Goal: Task Accomplishment & Management: Complete application form

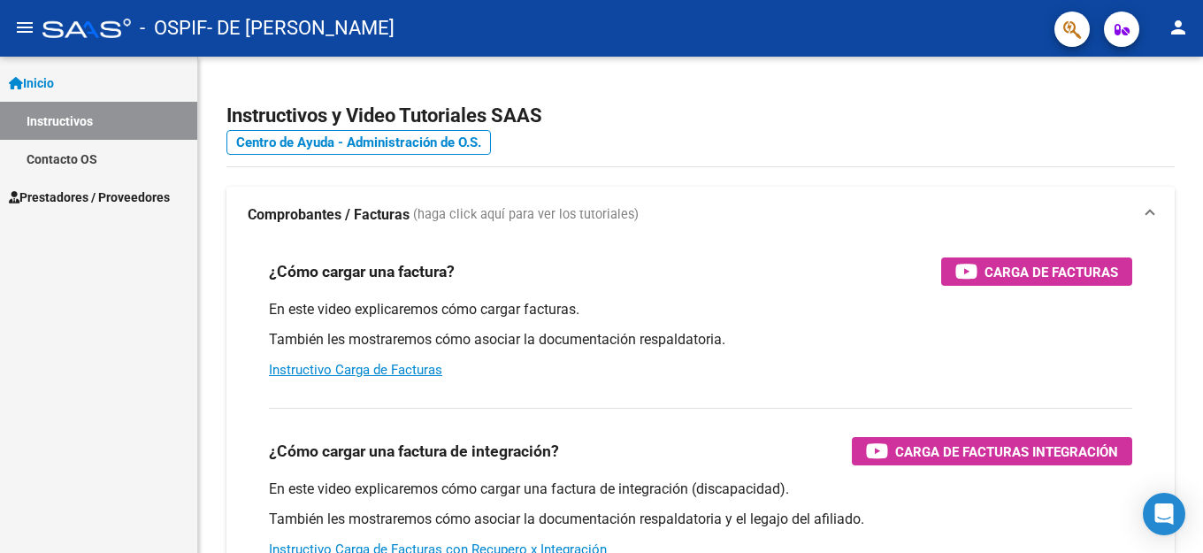
click at [73, 158] on link "Contacto OS" at bounding box center [98, 159] width 197 height 38
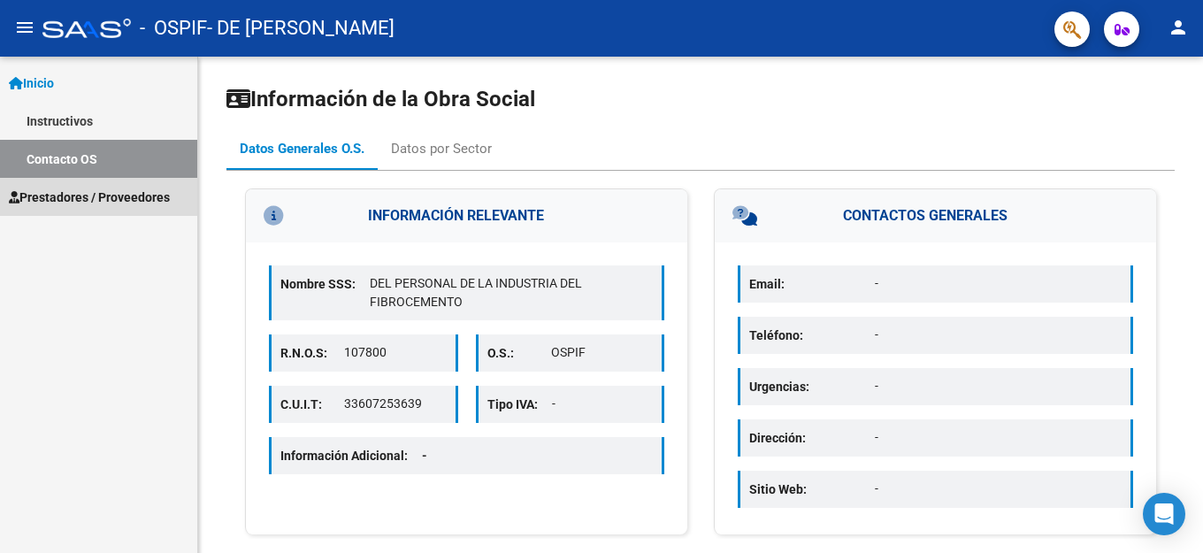
click at [66, 198] on span "Prestadores / Proveedores" at bounding box center [89, 197] width 161 height 19
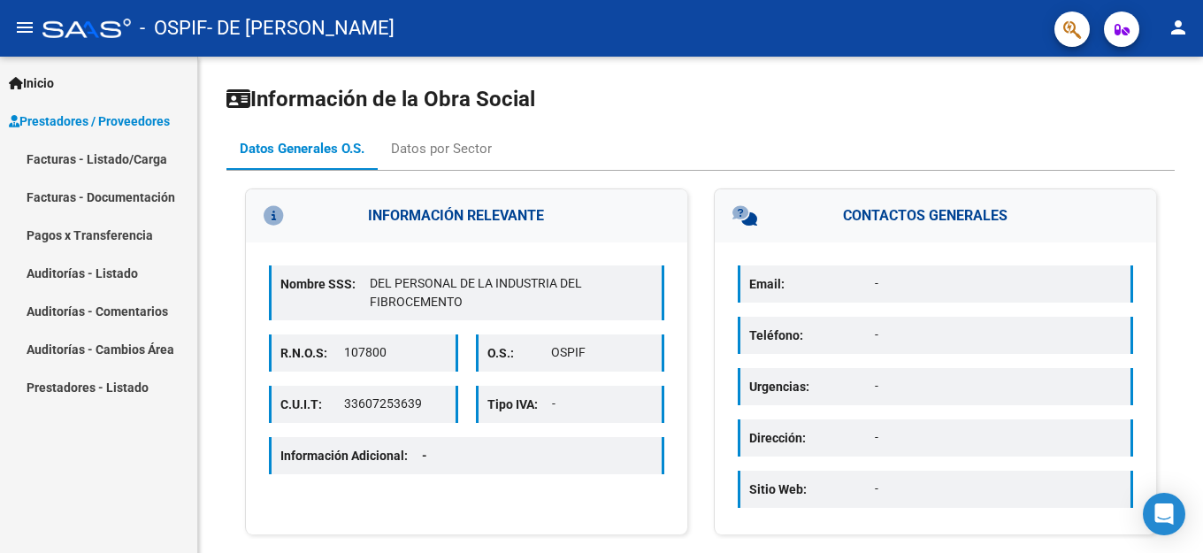
click at [69, 197] on link "Facturas - Documentación" at bounding box center [98, 197] width 197 height 38
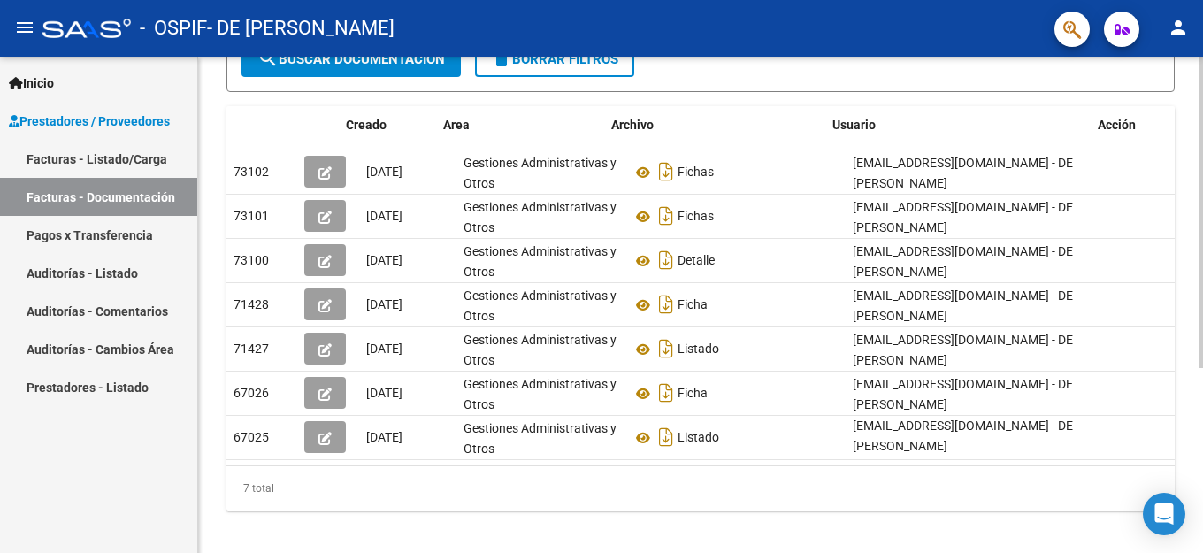
scroll to position [0, 25]
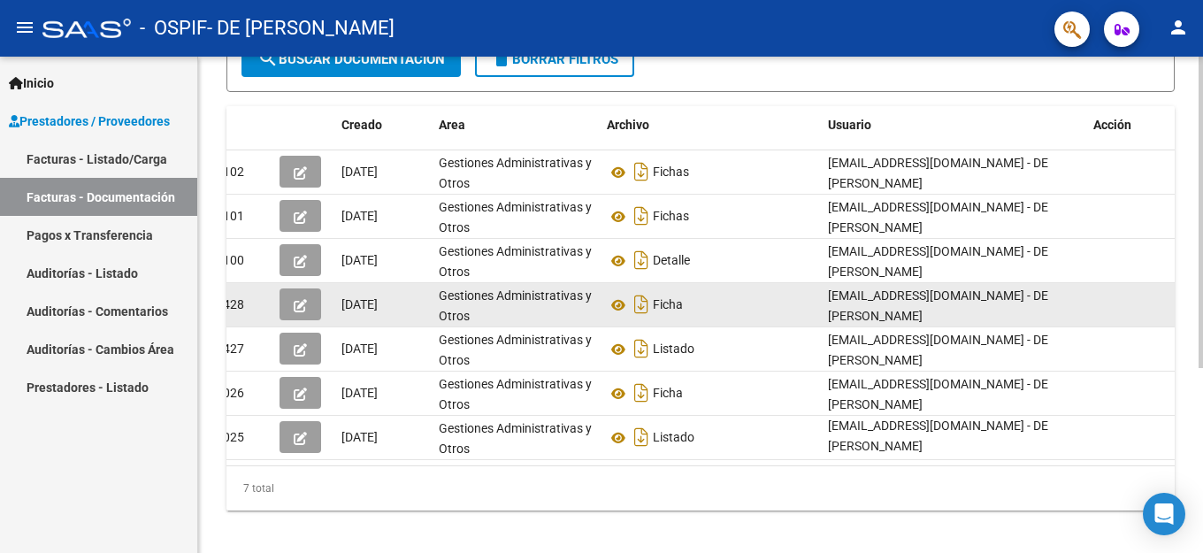
click at [297, 306] on icon "button" at bounding box center [300, 305] width 13 height 13
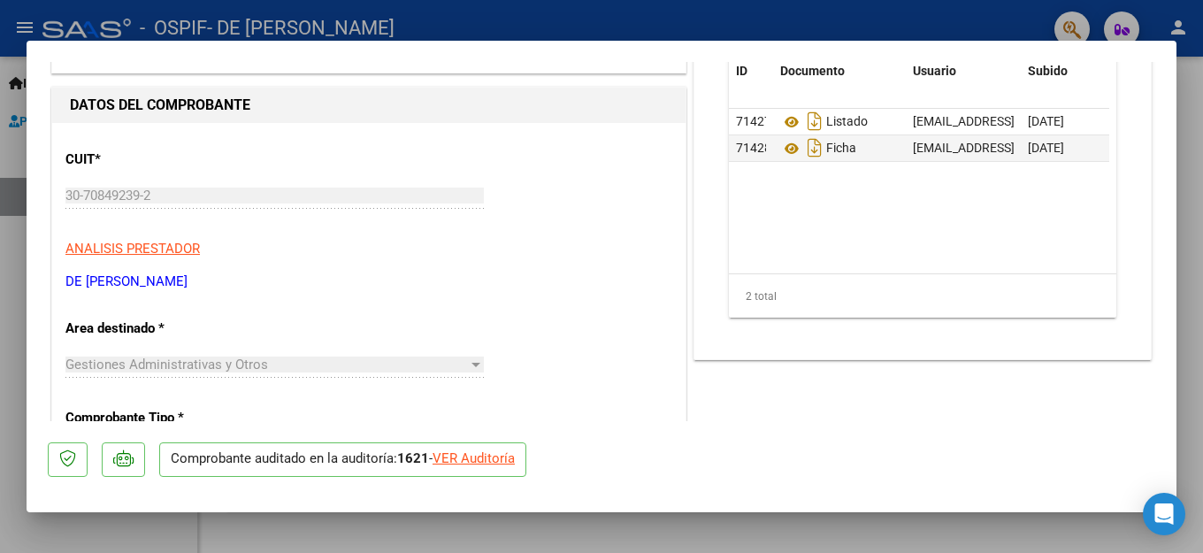
scroll to position [177, 0]
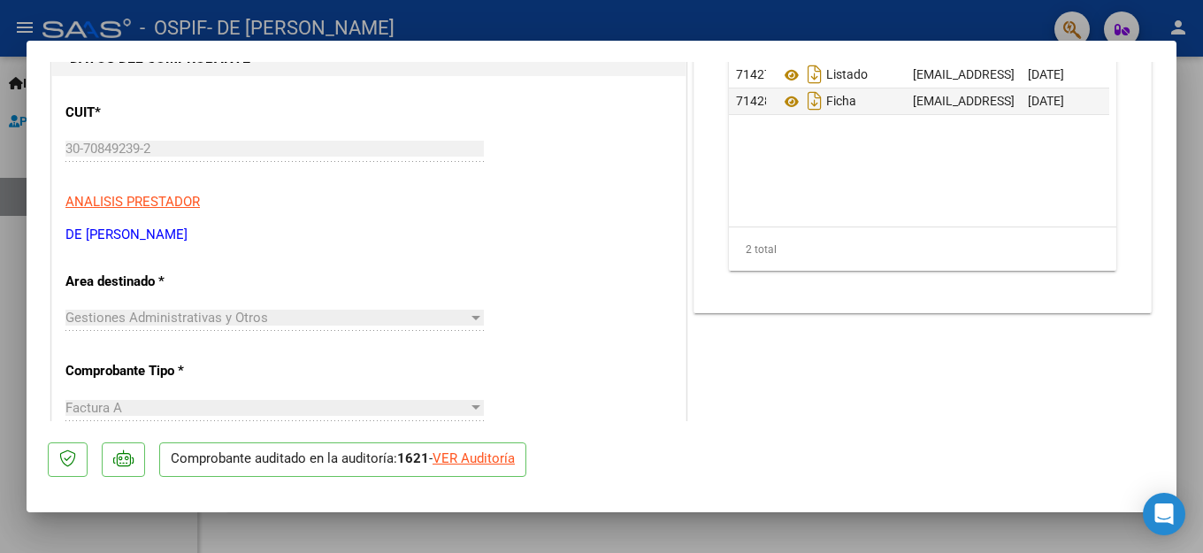
click at [487, 456] on div "VER Auditoría" at bounding box center [474, 458] width 82 height 20
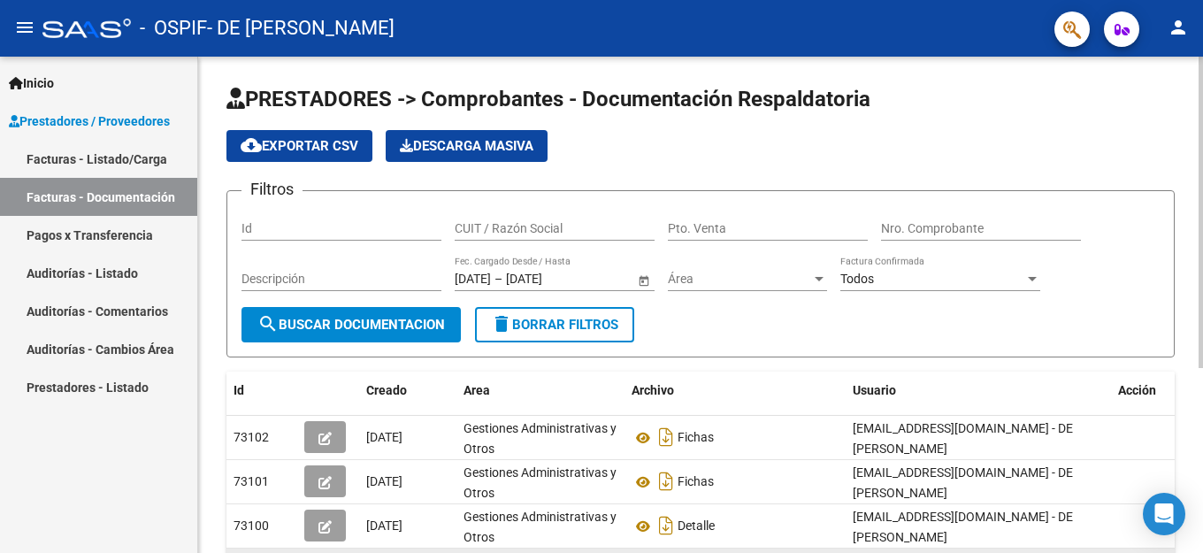
scroll to position [177, 0]
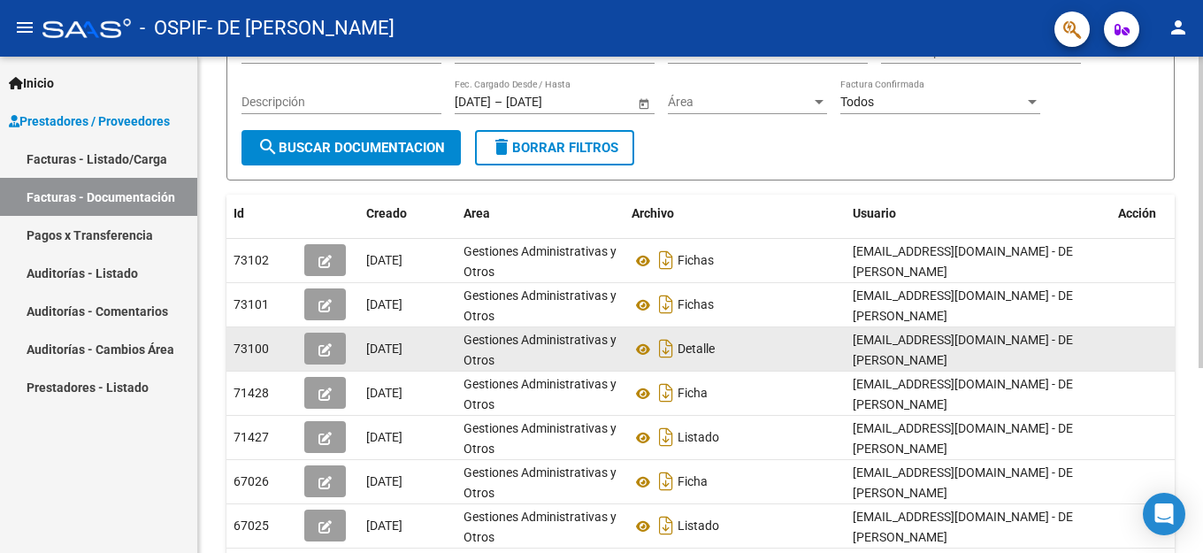
click at [331, 341] on span "button" at bounding box center [324, 349] width 13 height 16
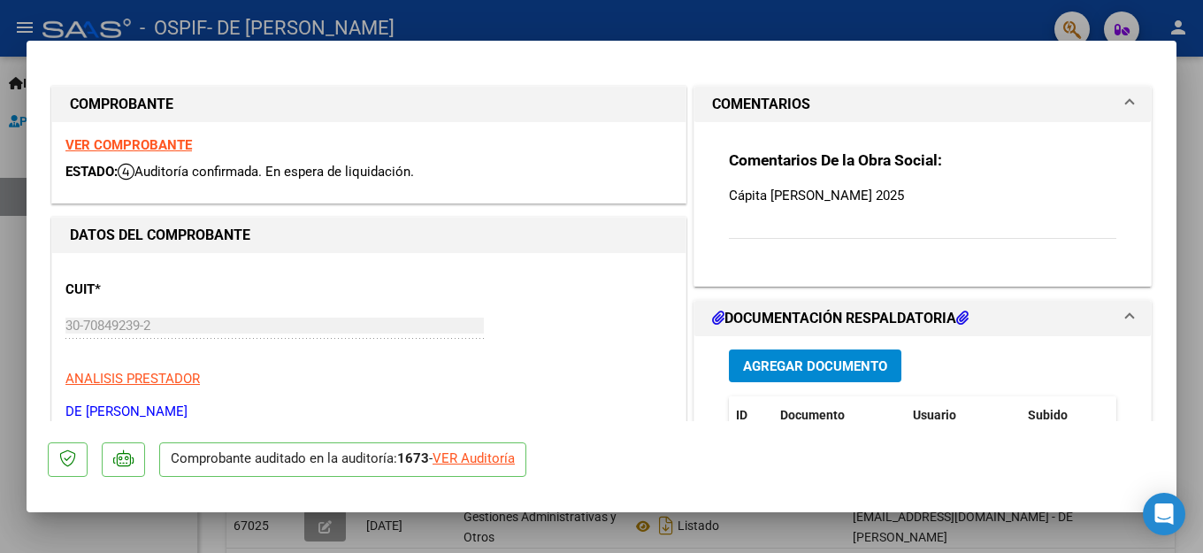
click at [494, 456] on div "VER Auditoría" at bounding box center [474, 458] width 82 height 20
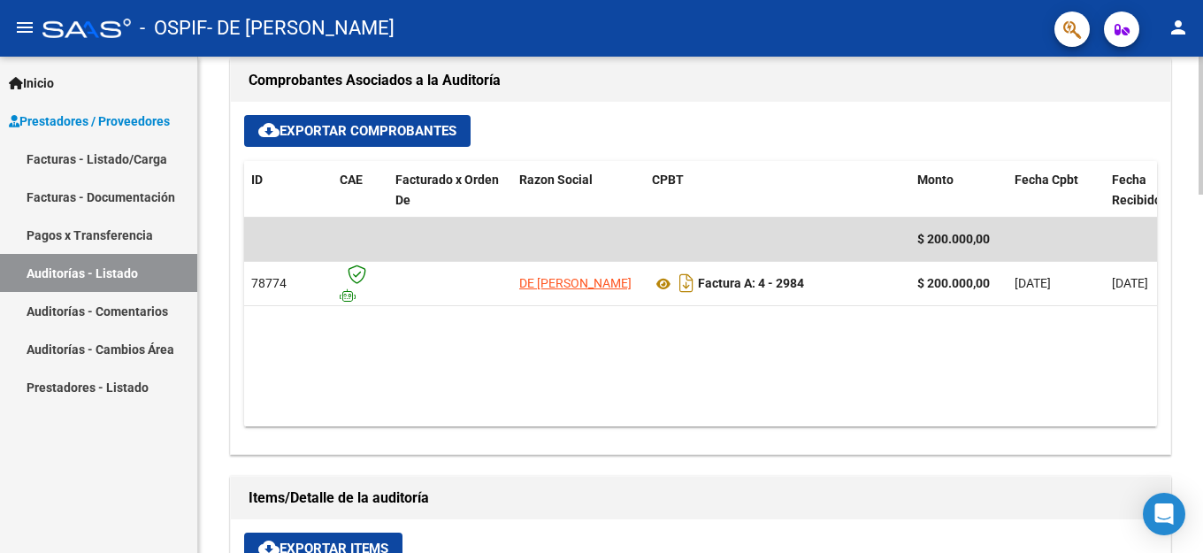
scroll to position [708, 0]
click at [79, 146] on link "Facturas - Listado/Carga" at bounding box center [98, 159] width 197 height 38
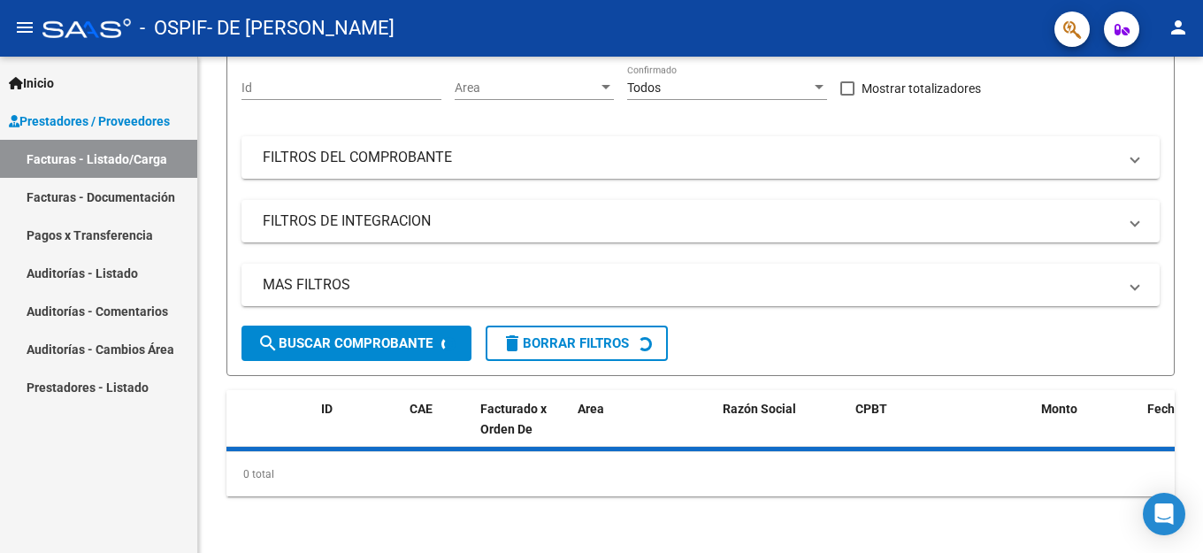
click at [100, 199] on link "Facturas - Documentación" at bounding box center [98, 197] width 197 height 38
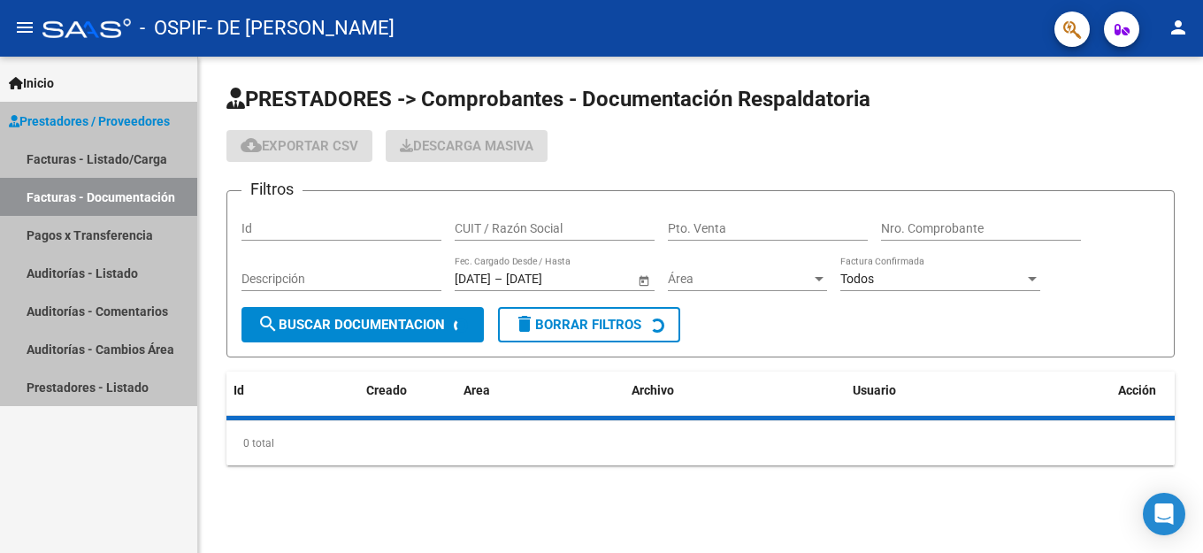
click at [97, 198] on link "Facturas - Documentación" at bounding box center [98, 197] width 197 height 38
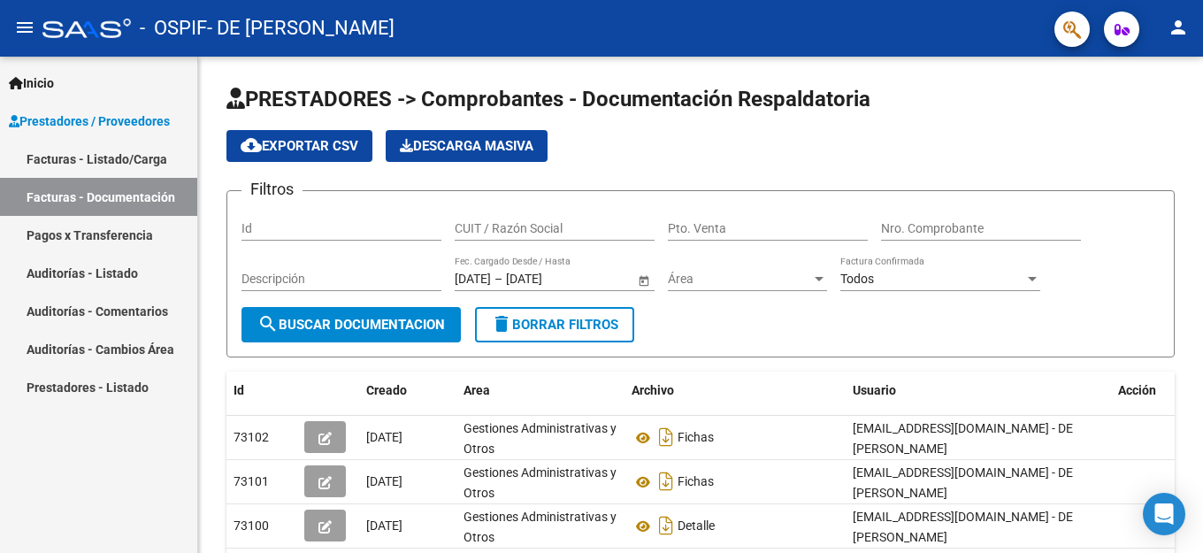
click at [77, 237] on link "Pagos x Transferencia" at bounding box center [98, 235] width 197 height 38
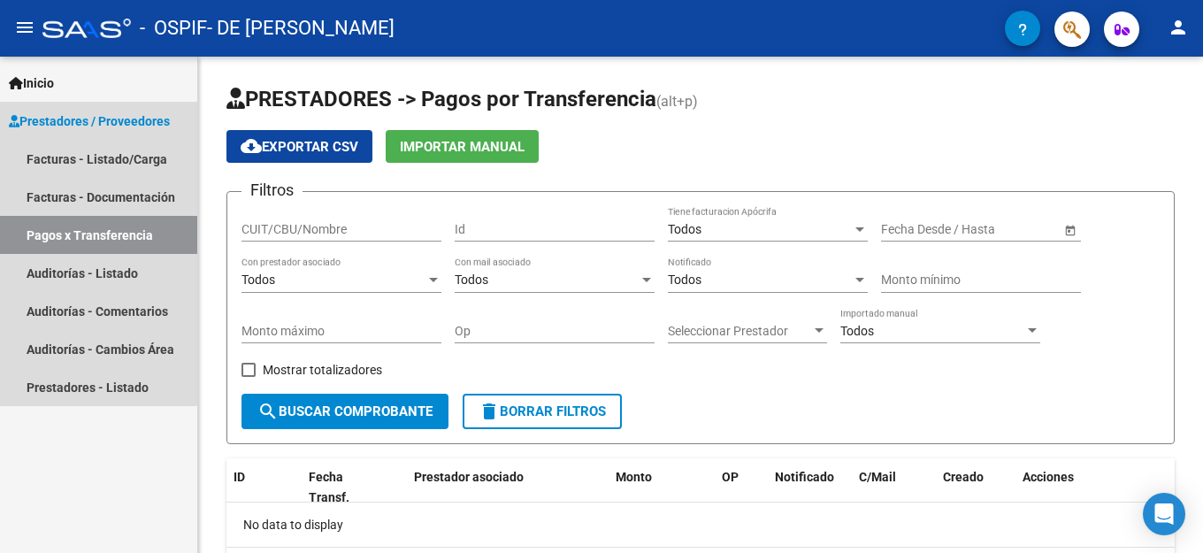
click at [46, 111] on span "Prestadores / Proveedores" at bounding box center [89, 120] width 161 height 19
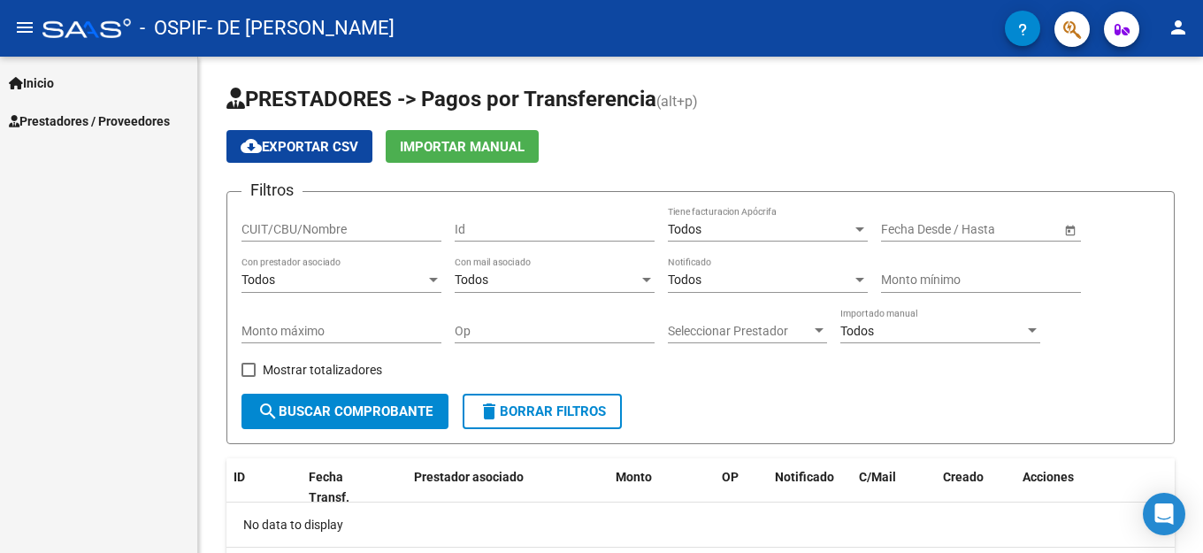
click at [47, 111] on span "Prestadores / Proveedores" at bounding box center [89, 120] width 161 height 19
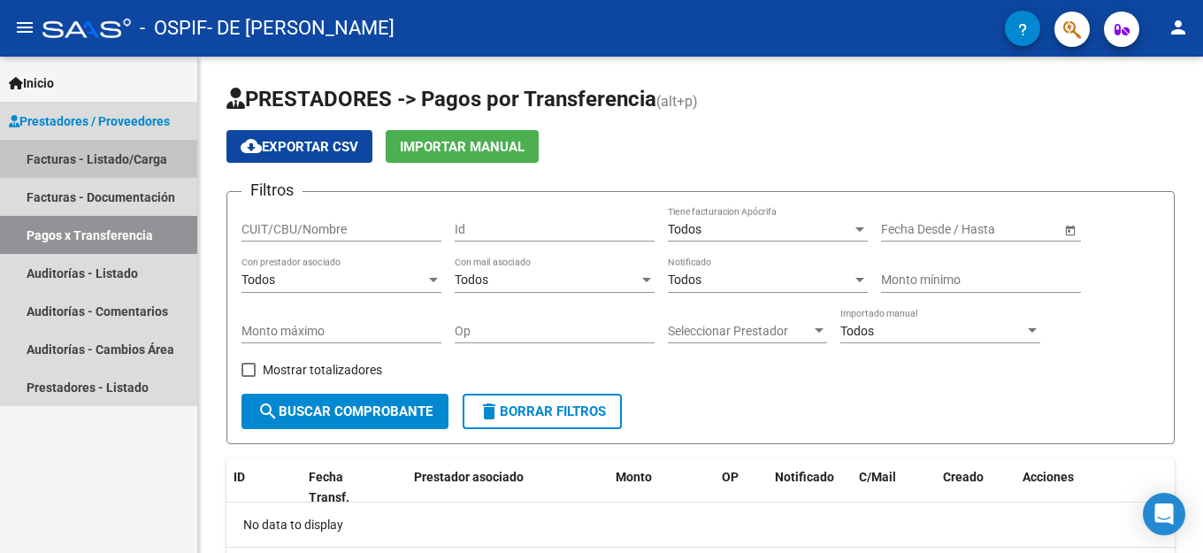
click at [51, 161] on link "Facturas - Listado/Carga" at bounding box center [98, 159] width 197 height 38
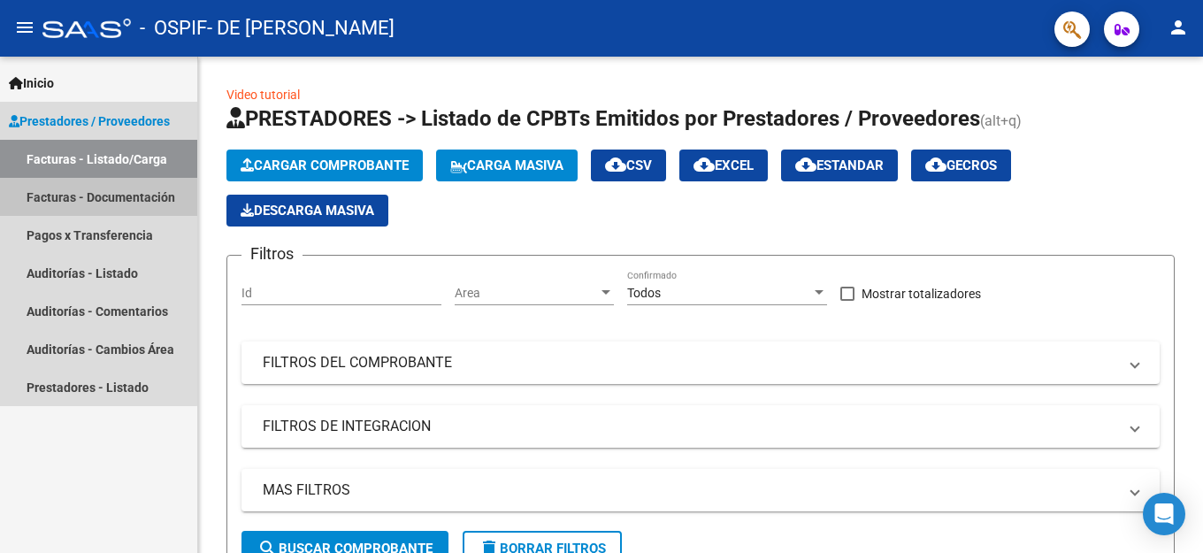
click at [81, 204] on link "Facturas - Documentación" at bounding box center [98, 197] width 197 height 38
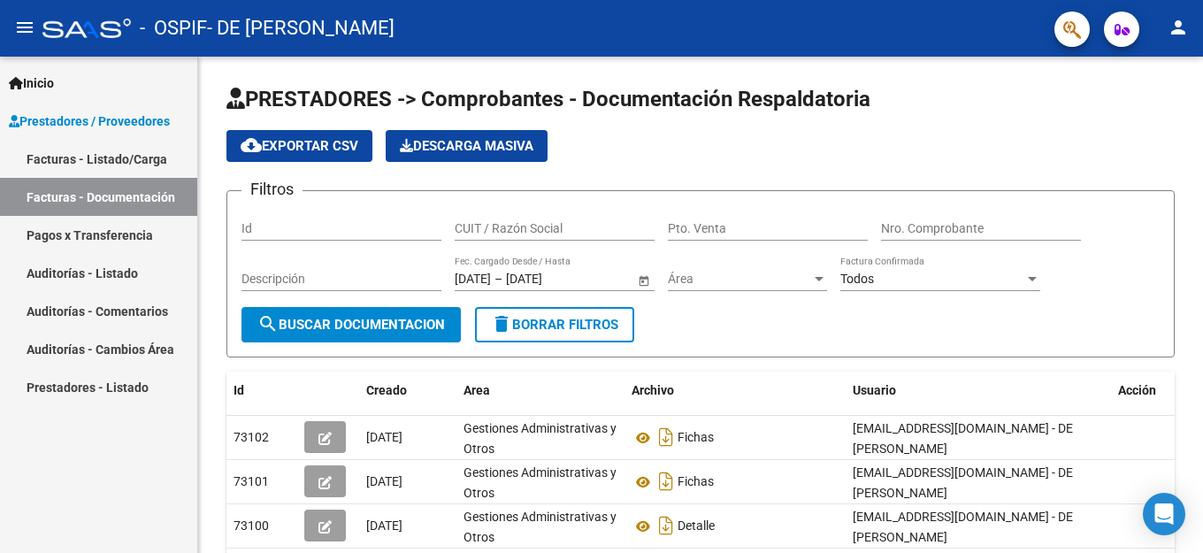
click at [62, 235] on link "Pagos x Transferencia" at bounding box center [98, 235] width 197 height 38
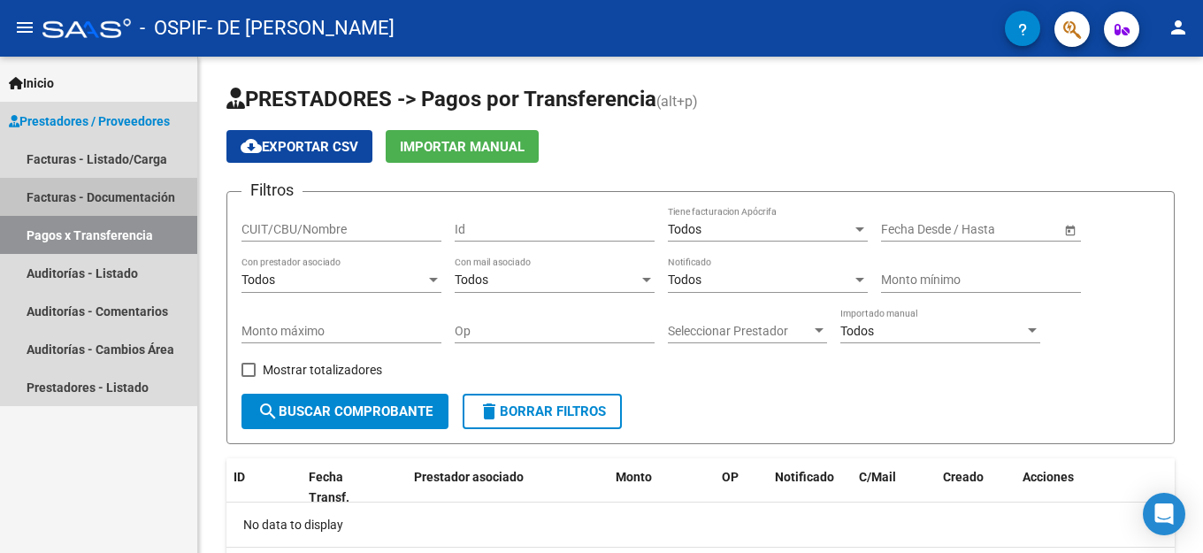
click at [60, 197] on link "Facturas - Documentación" at bounding box center [98, 197] width 197 height 38
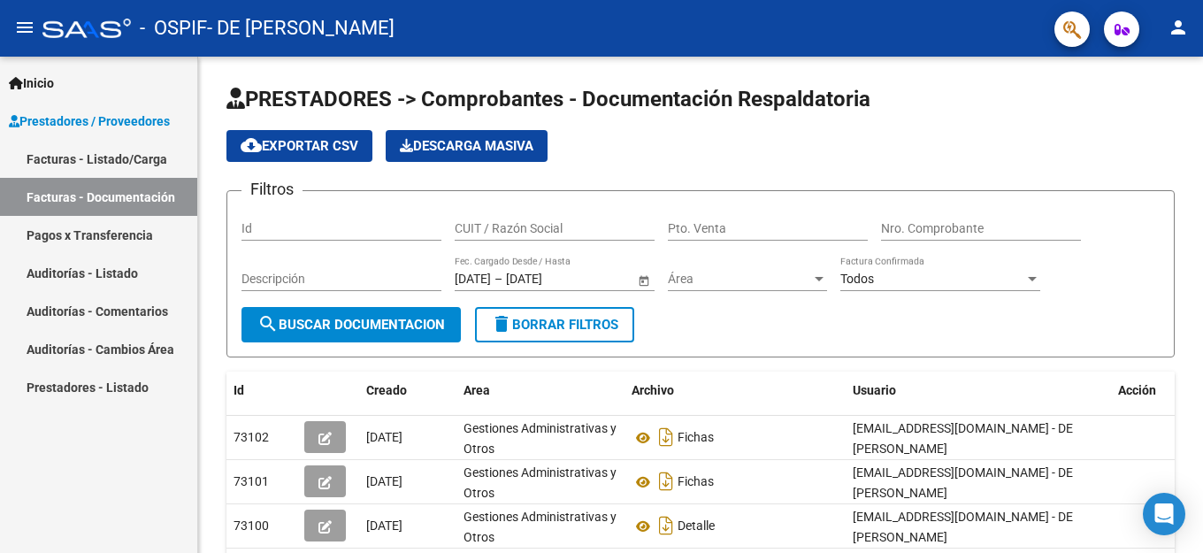
click at [67, 161] on link "Facturas - Listado/Carga" at bounding box center [98, 159] width 197 height 38
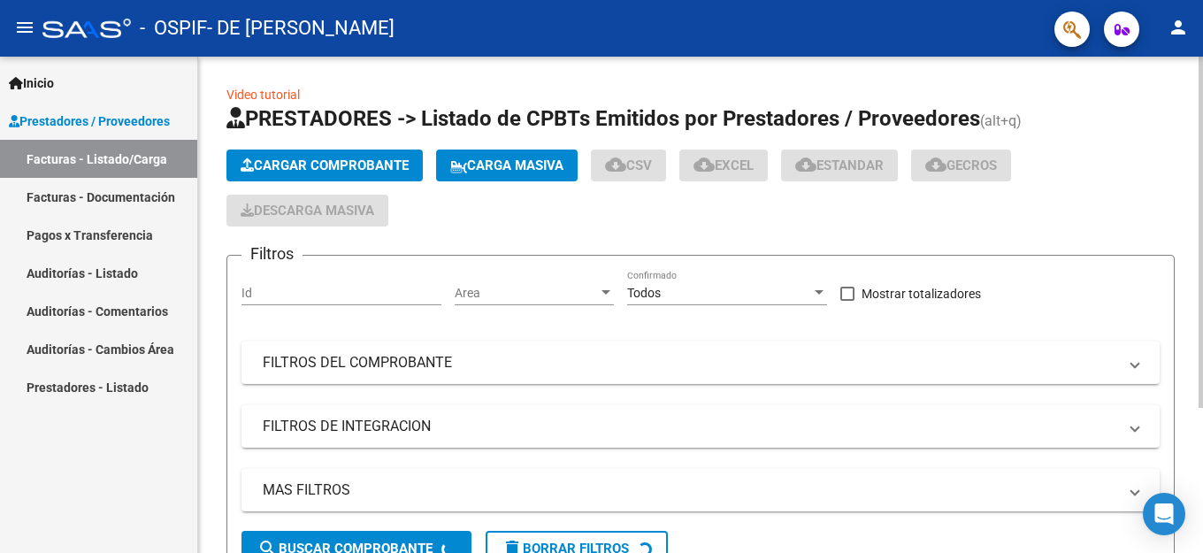
click at [330, 163] on span "Cargar Comprobante" at bounding box center [325, 165] width 168 height 16
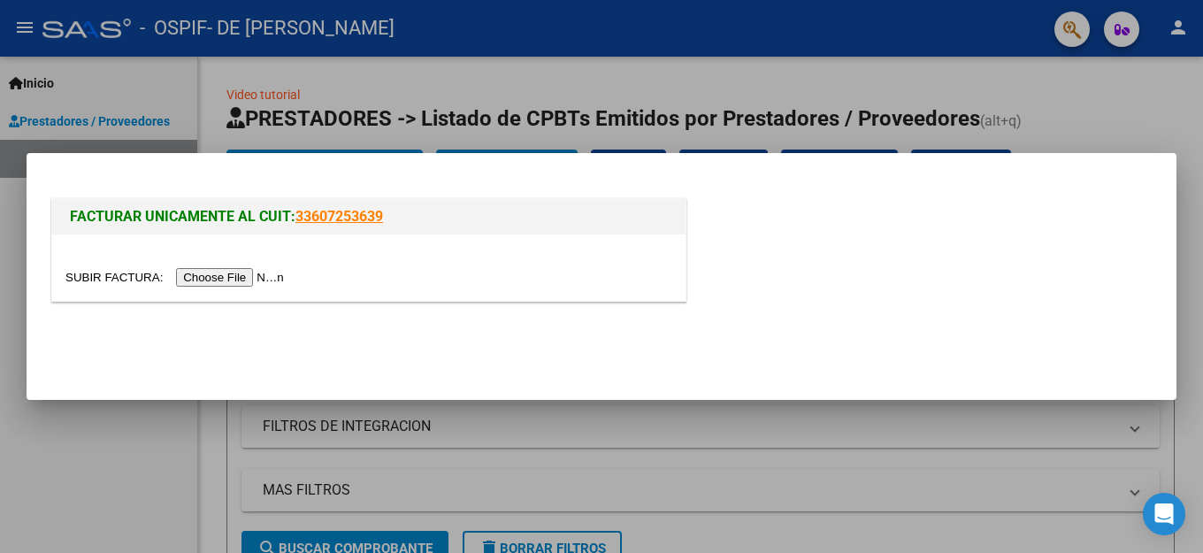
click at [231, 277] on input "file" at bounding box center [177, 277] width 224 height 19
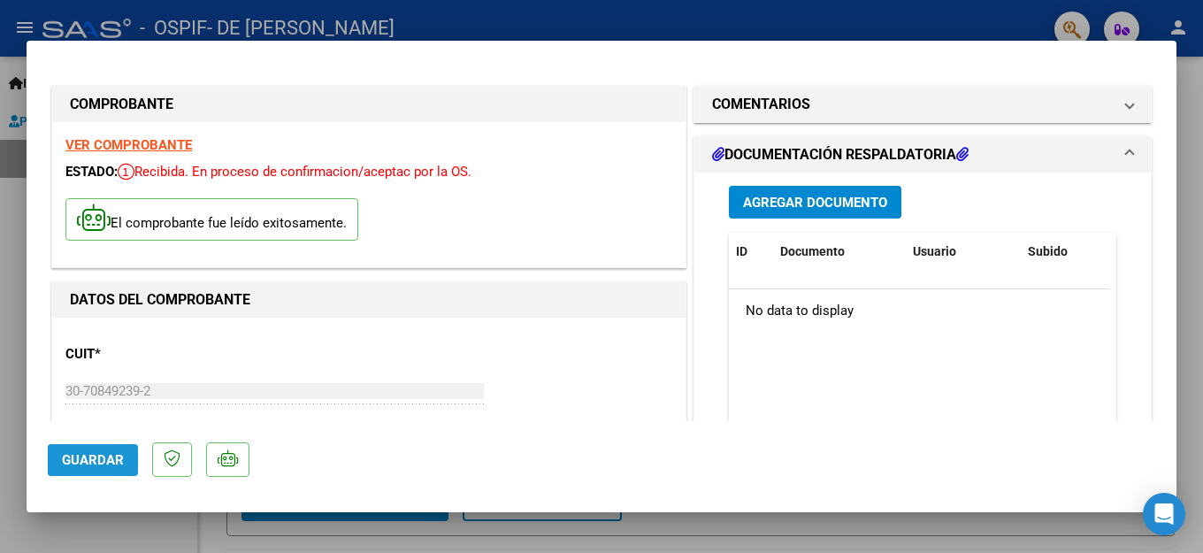
click at [104, 463] on span "Guardar" at bounding box center [93, 460] width 62 height 16
click at [856, 6] on div at bounding box center [601, 276] width 1203 height 553
click at [838, 19] on div "- OSPIF - DE [PERSON_NAME]" at bounding box center [541, 28] width 998 height 39
